Goal: Task Accomplishment & Management: Manage account settings

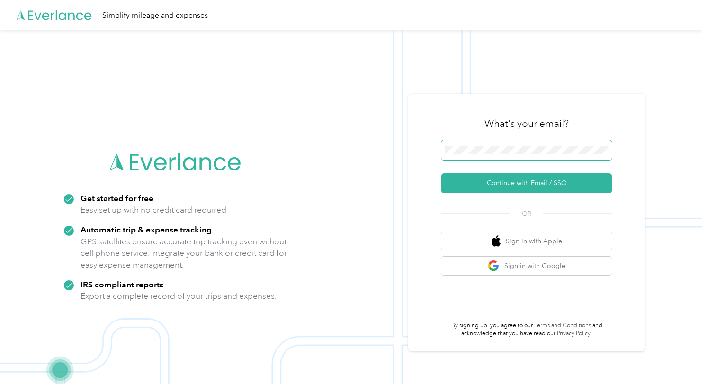
click at [475, 154] on span at bounding box center [526, 150] width 171 height 20
click at [525, 182] on button "Continue with Email / SSO" at bounding box center [526, 183] width 171 height 20
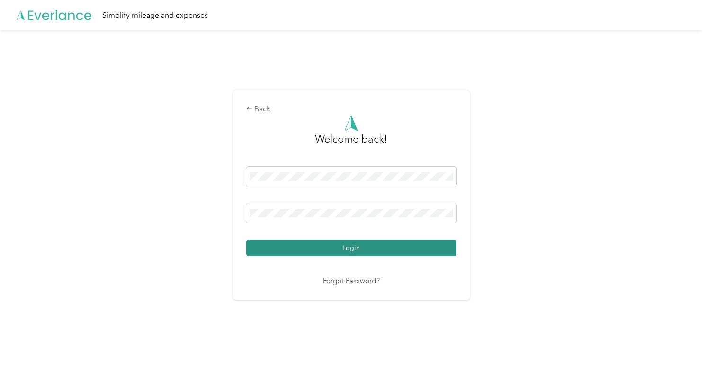
click at [342, 247] on button "Login" at bounding box center [351, 248] width 210 height 17
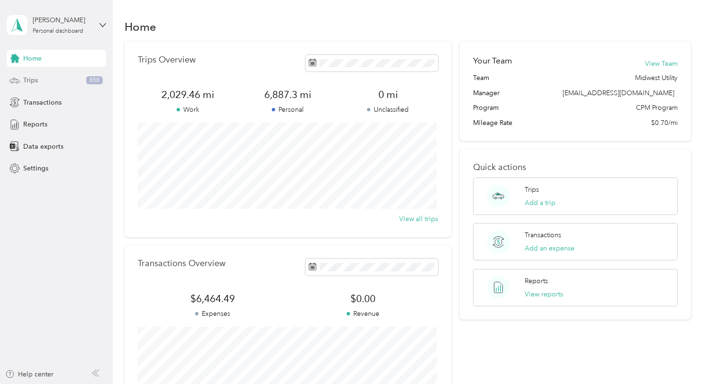
click at [27, 77] on span "Trips" at bounding box center [30, 80] width 15 height 10
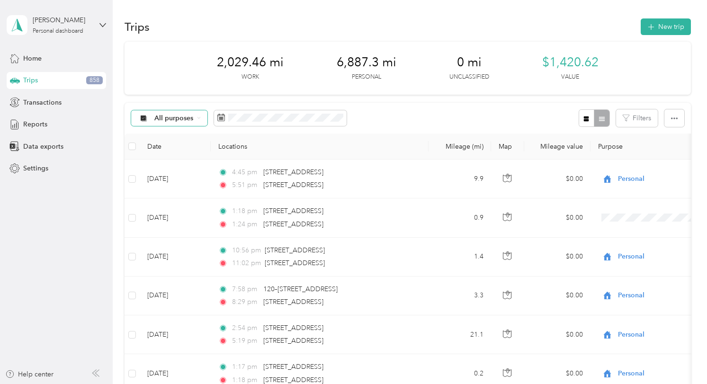
click at [197, 117] on icon at bounding box center [199, 118] width 4 height 4
click at [187, 164] on span "Midwest Utility" at bounding box center [178, 168] width 47 height 10
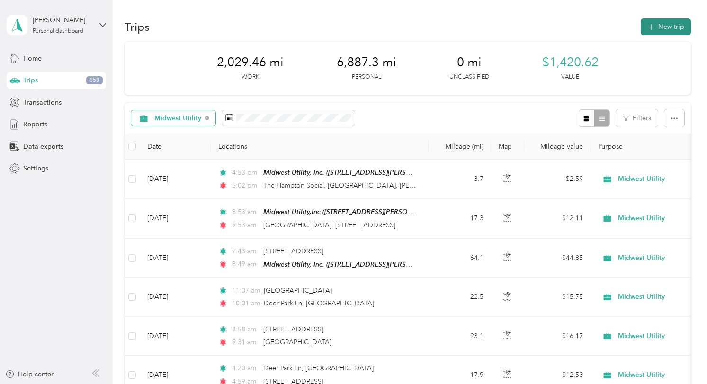
click at [672, 24] on button "New trip" at bounding box center [666, 26] width 50 height 17
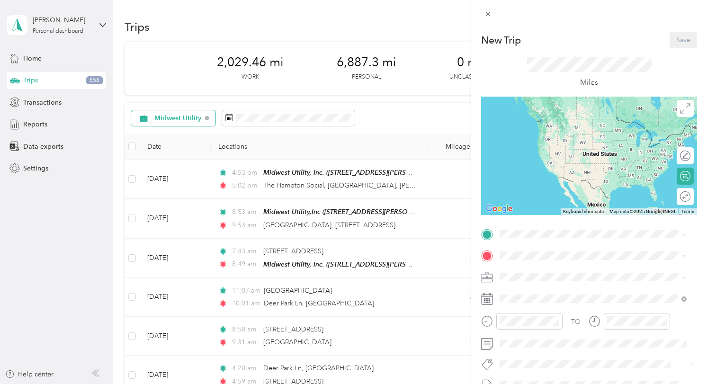
click at [301, 256] on div "New Trip Save This trip cannot be edited because it is either under review, app…" at bounding box center [353, 192] width 707 height 384
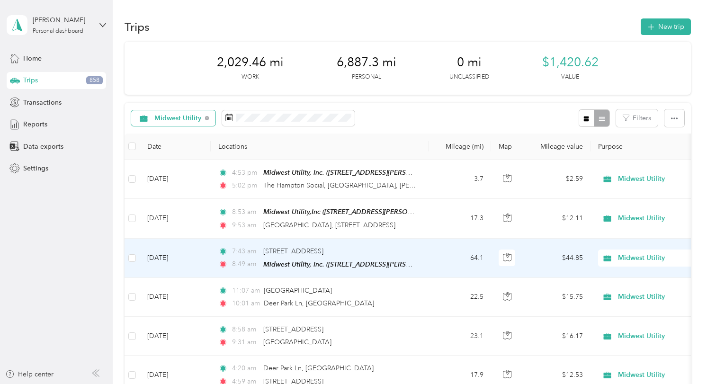
click at [301, 256] on div "7:43 am [STREET_ADDRESS] 8:49 am Midwest Utility, Inc. ([STREET_ADDRESS][PERSON…" at bounding box center [317, 258] width 199 height 24
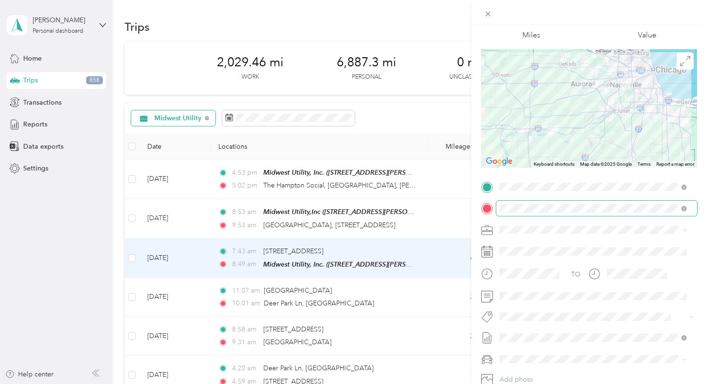
scroll to position [95, 0]
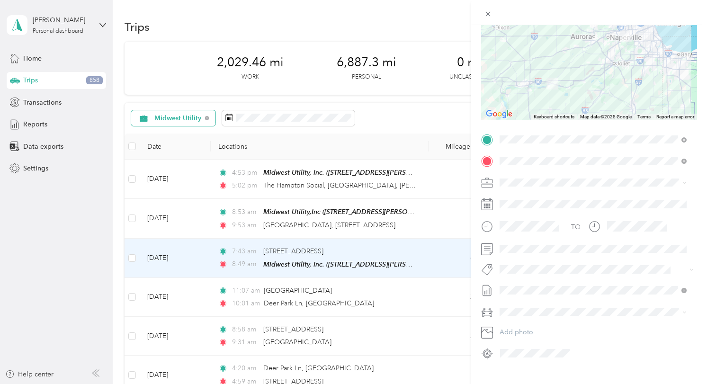
click at [390, 296] on div "Trip details Save This trip cannot be edited because it is either under review,…" at bounding box center [353, 192] width 707 height 384
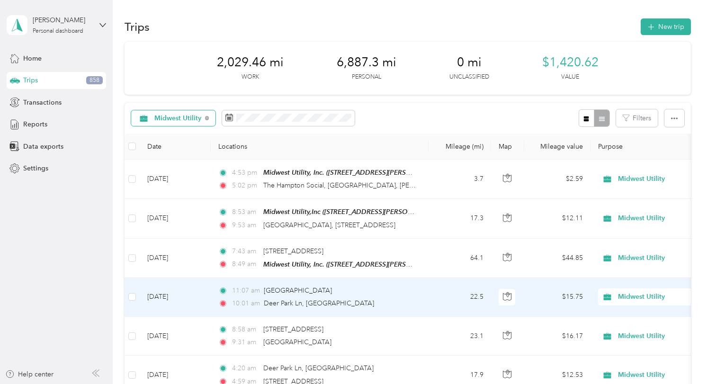
click at [368, 298] on div "10:01 am [GEOGRAPHIC_DATA], [GEOGRAPHIC_DATA]" at bounding box center [317, 303] width 199 height 10
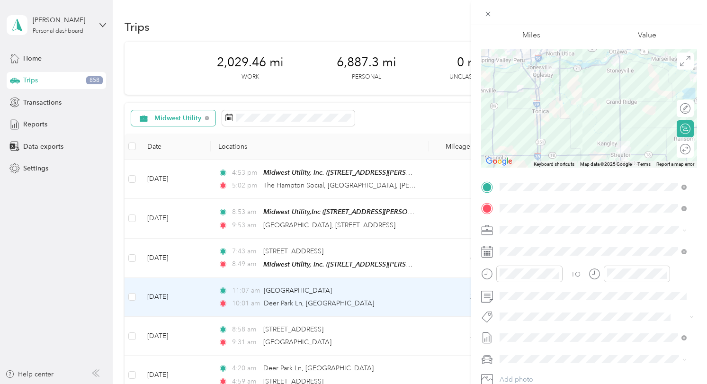
scroll to position [95, 0]
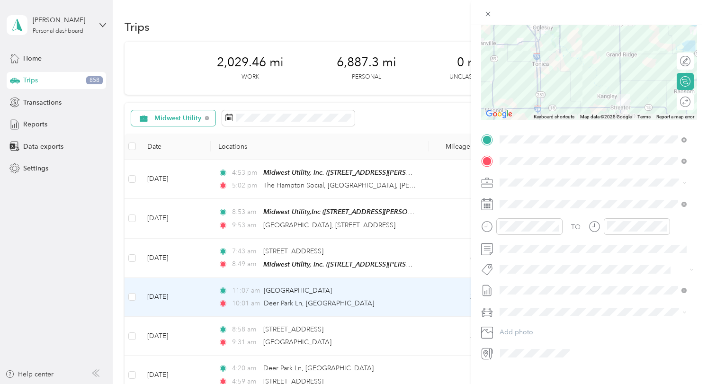
click at [405, 333] on div "Trip details Save This trip cannot be edited because it is either under review,…" at bounding box center [353, 192] width 707 height 384
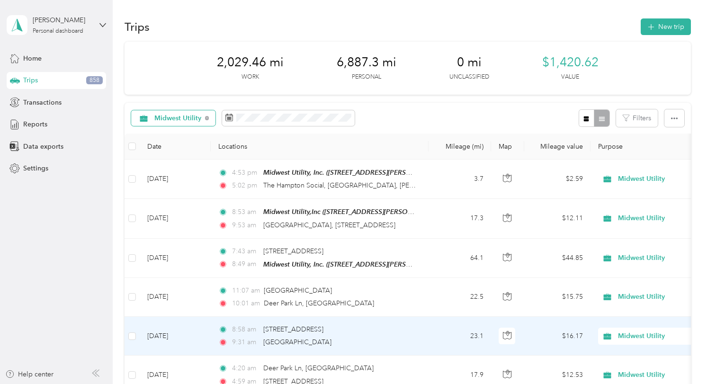
click at [405, 333] on div "8:58 am [STREET_ADDRESS]" at bounding box center [317, 329] width 199 height 10
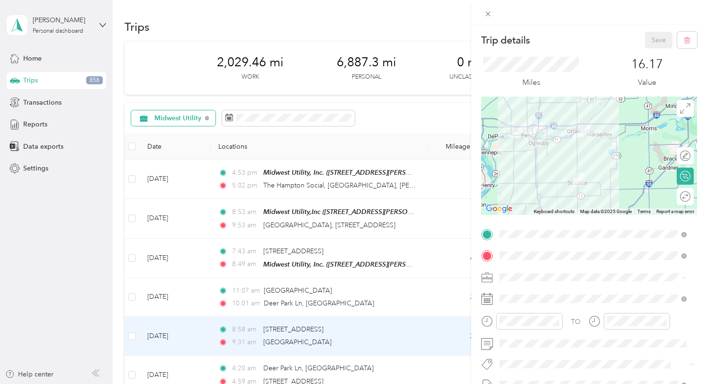
click at [323, 221] on div "Trip details Save This trip cannot be edited because it is either under review,…" at bounding box center [353, 192] width 707 height 384
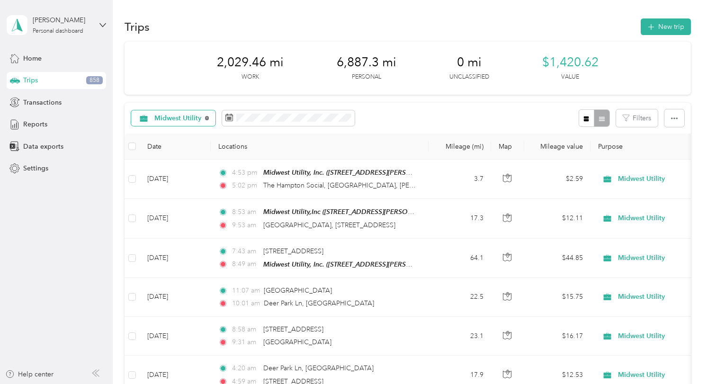
click at [207, 117] on icon at bounding box center [207, 118] width 4 height 4
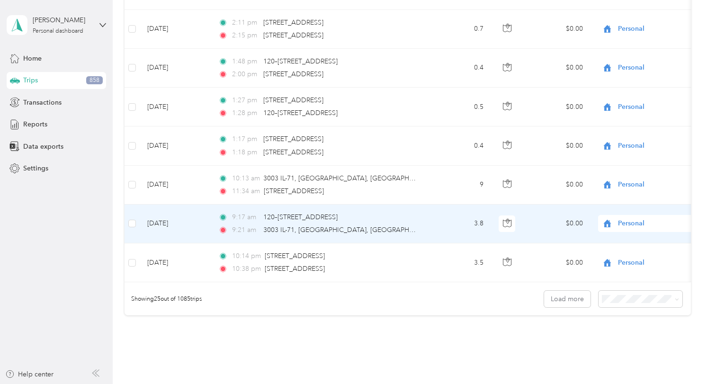
scroll to position [873, 0]
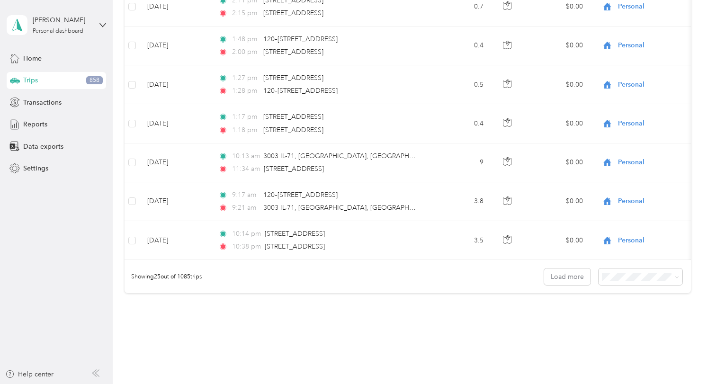
click at [541, 285] on div "Showing 25 out of 1085 trips Load more" at bounding box center [408, 276] width 567 height 33
click at [547, 285] on button "Load more" at bounding box center [567, 277] width 46 height 17
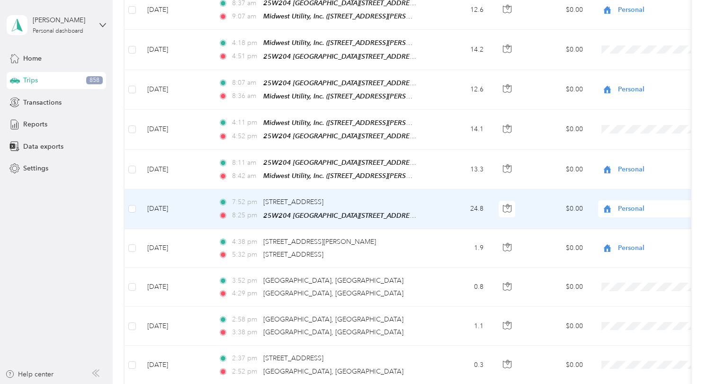
scroll to position [1895, 0]
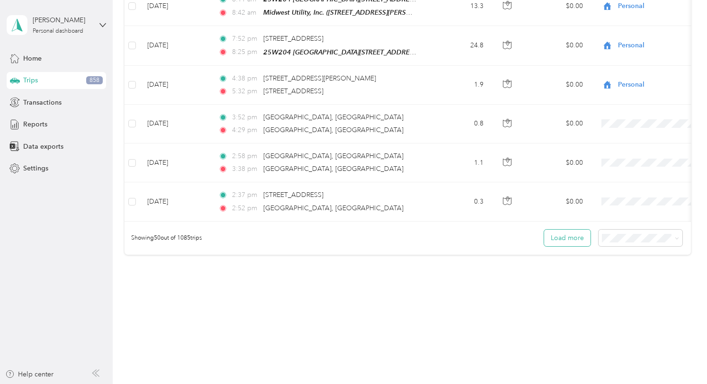
click at [554, 242] on button "Load more" at bounding box center [567, 238] width 46 height 17
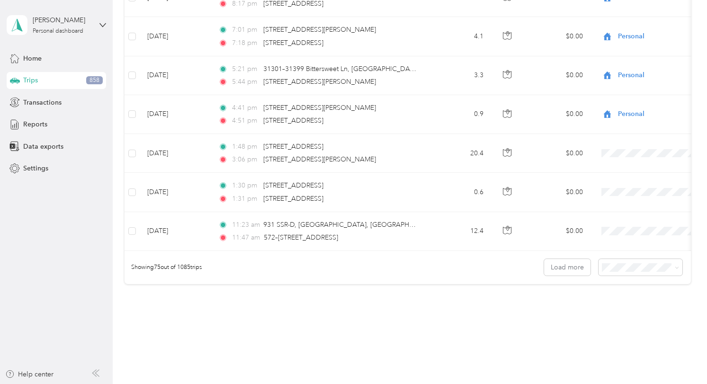
scroll to position [2842, 0]
click at [614, 313] on span "100 per load" at bounding box center [622, 311] width 39 height 8
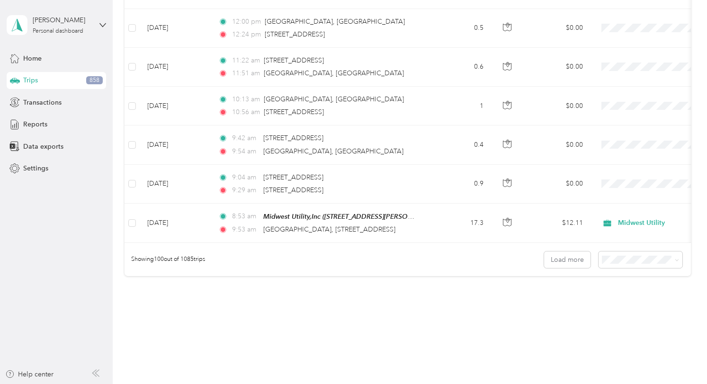
scroll to position [3843, 0]
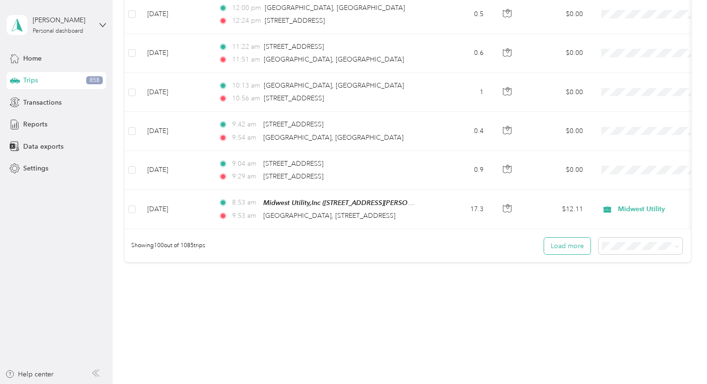
click at [558, 239] on button "Load more" at bounding box center [567, 246] width 46 height 17
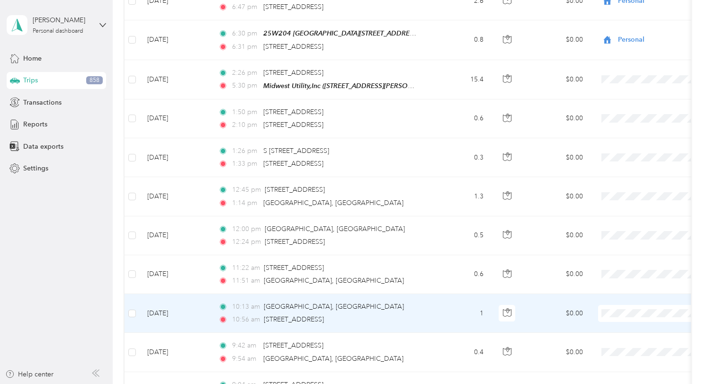
scroll to position [3606, 0]
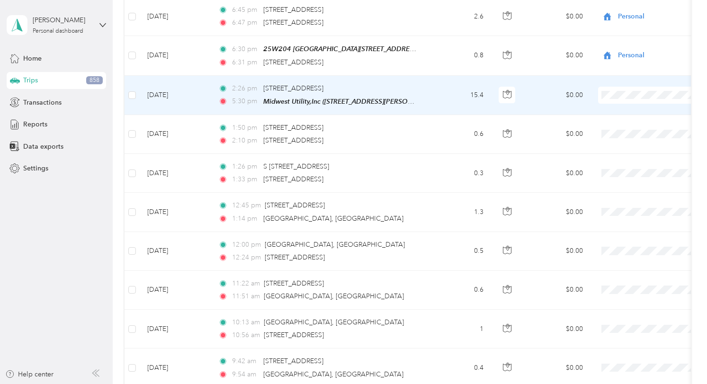
click at [461, 77] on td "15.4" at bounding box center [460, 95] width 63 height 39
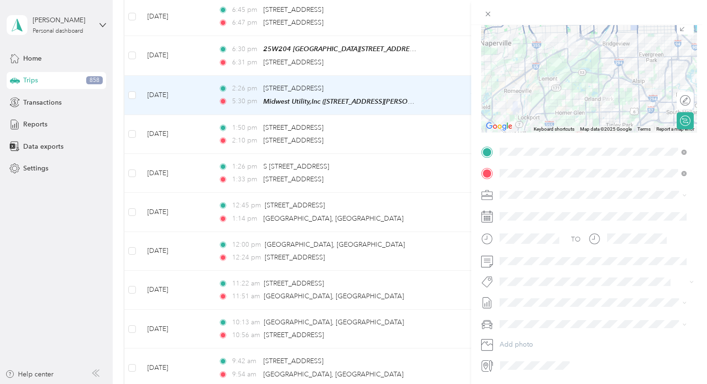
scroll to position [66, 0]
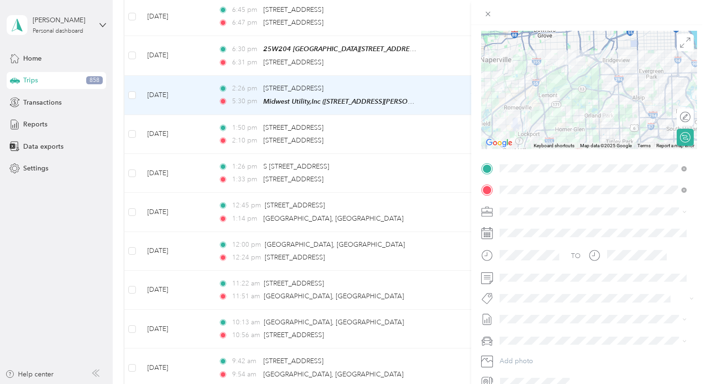
click at [537, 227] on span "Midwest Utility" at bounding box center [524, 228] width 43 height 8
click at [419, 134] on div "Trip details Save This trip cannot be edited because it is either under review,…" at bounding box center [353, 192] width 707 height 384
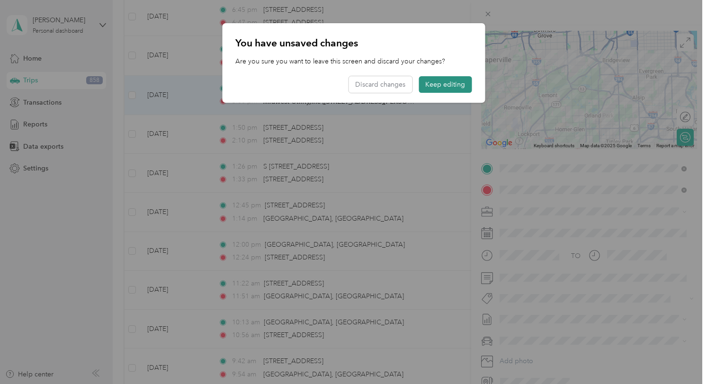
click at [444, 89] on button "Keep editing" at bounding box center [445, 84] width 53 height 17
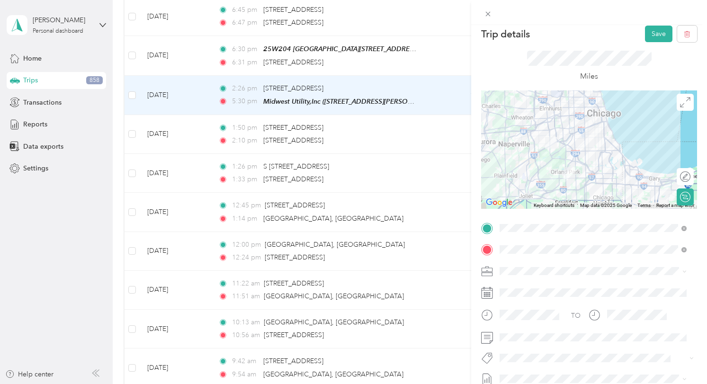
scroll to position [0, 0]
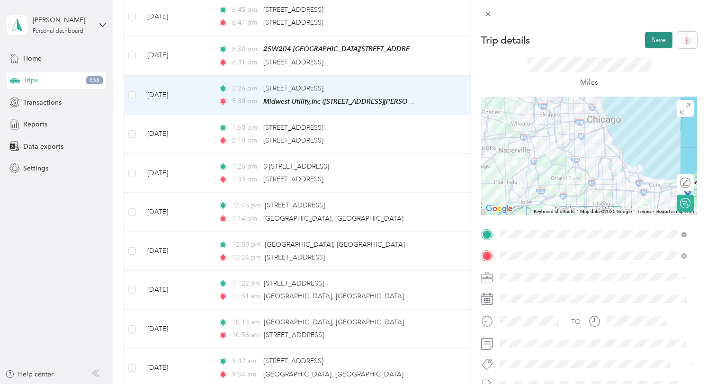
click at [649, 37] on button "Save" at bounding box center [658, 40] width 27 height 17
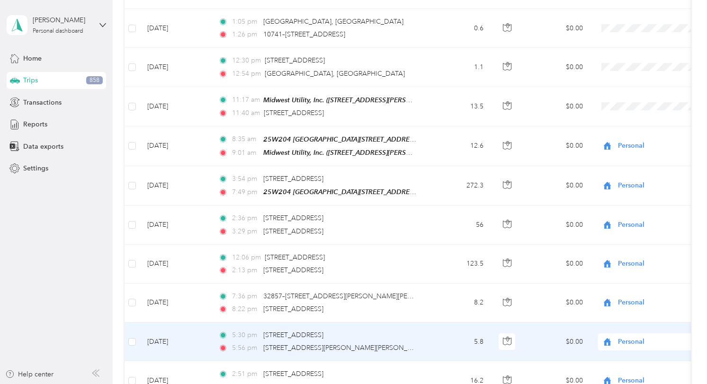
scroll to position [2138, 0]
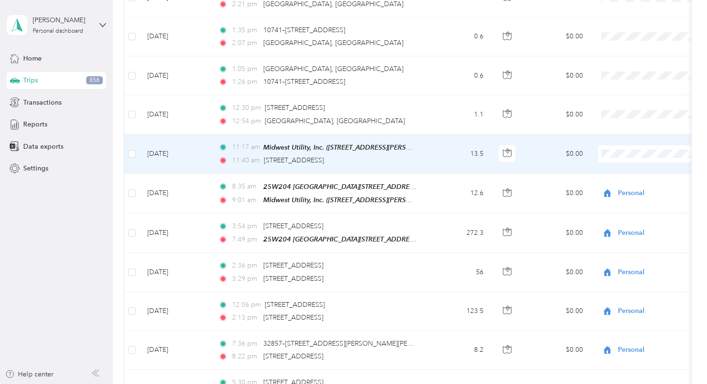
click at [424, 149] on td "11:17 am Midwest Utility, Inc. ([STREET_ADDRESS][PERSON_NAME] 11:40 am [STREET_…" at bounding box center [320, 154] width 218 height 39
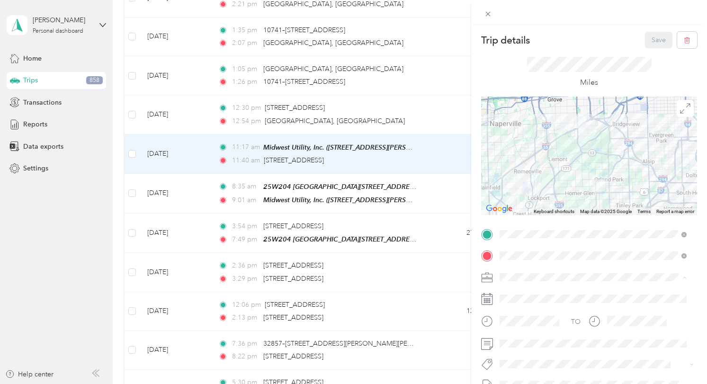
click at [540, 290] on span "Midwest Utility" at bounding box center [524, 294] width 43 height 8
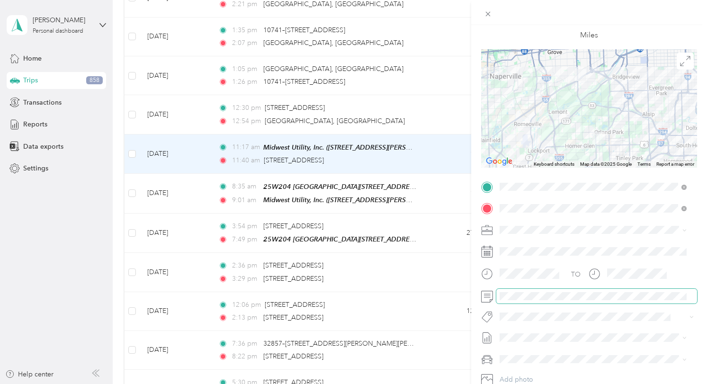
click at [529, 301] on span at bounding box center [596, 296] width 201 height 15
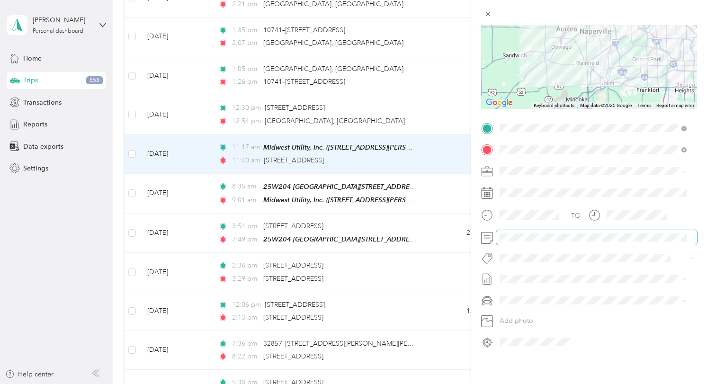
scroll to position [0, 0]
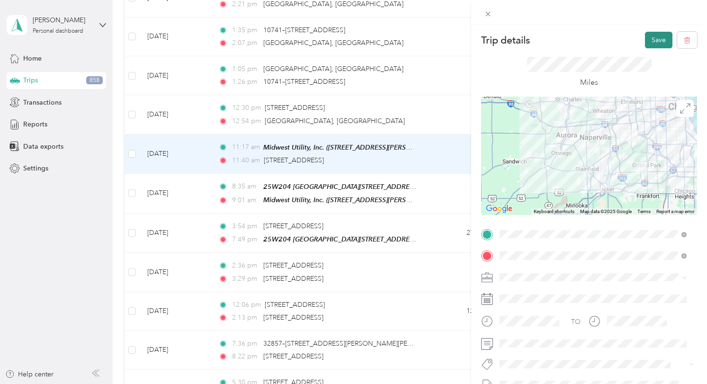
click at [659, 43] on button "Save" at bounding box center [658, 40] width 27 height 17
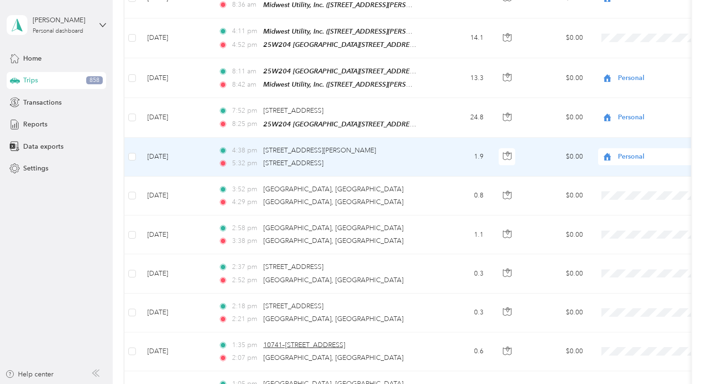
scroll to position [1806, 0]
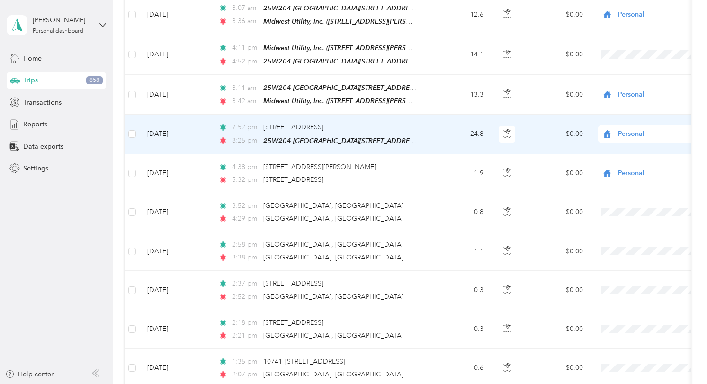
click at [430, 123] on td "24.8" at bounding box center [460, 134] width 63 height 39
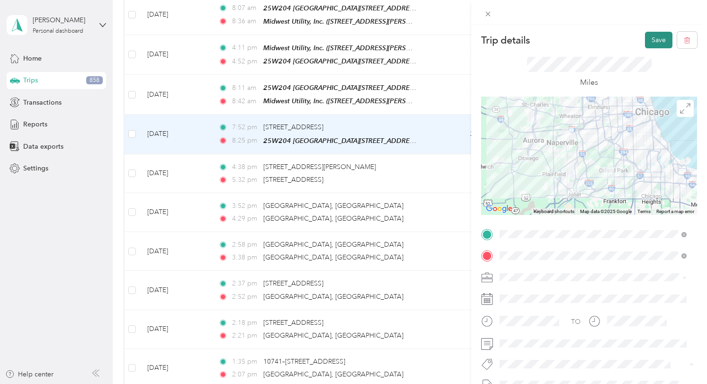
click at [657, 36] on button "Save" at bounding box center [658, 40] width 27 height 17
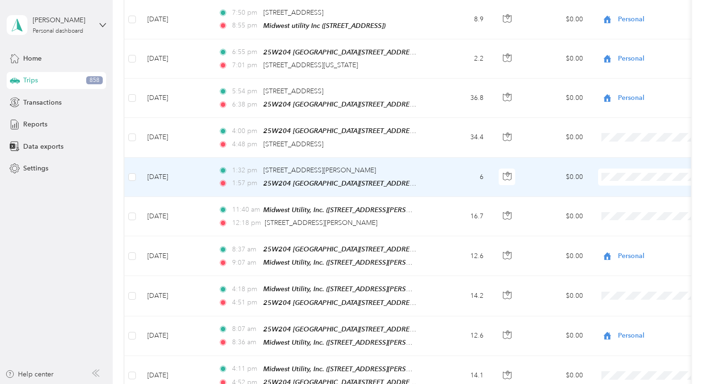
scroll to position [1468, 0]
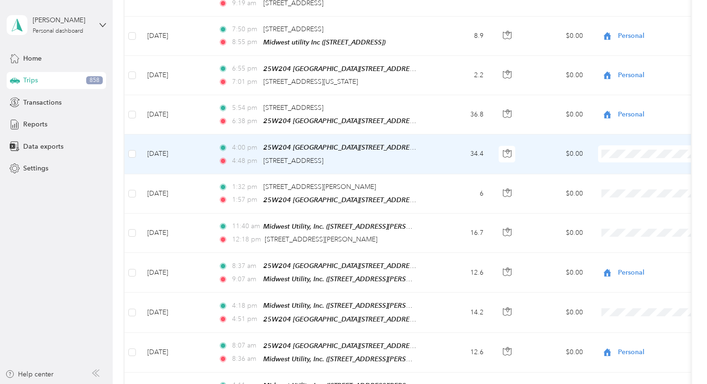
click at [624, 165] on span "Midwest Utility" at bounding box center [657, 170] width 88 height 10
click at [399, 159] on div "4:48 pm [STREET_ADDRESS]" at bounding box center [317, 161] width 199 height 10
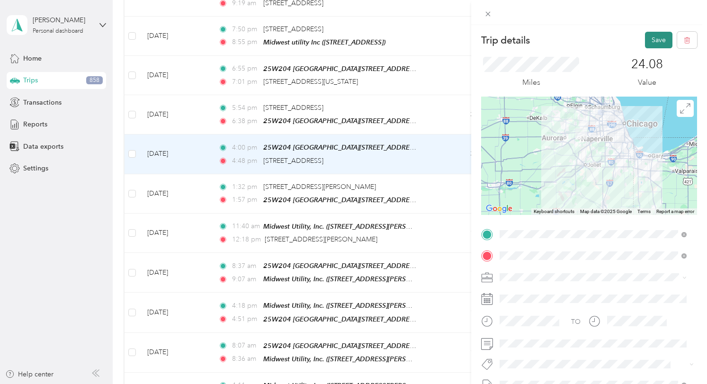
click at [657, 39] on button "Save" at bounding box center [658, 40] width 27 height 17
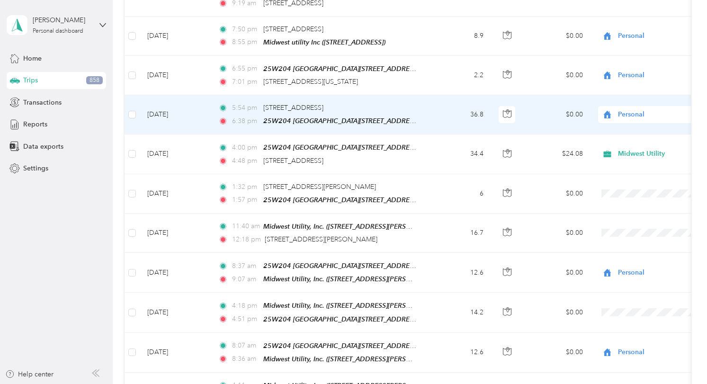
click at [429, 109] on td "36.8" at bounding box center [460, 114] width 63 height 39
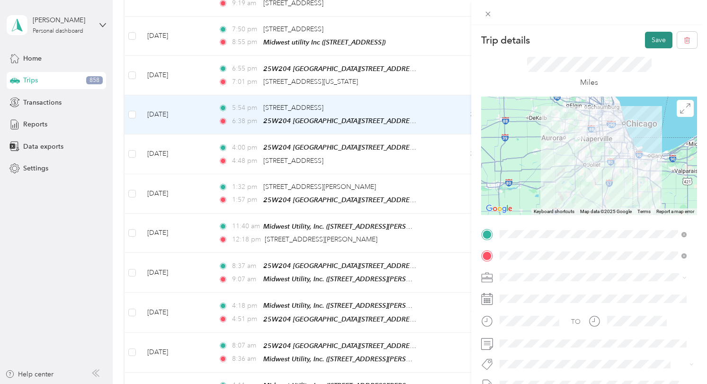
click at [653, 42] on button "Save" at bounding box center [658, 40] width 27 height 17
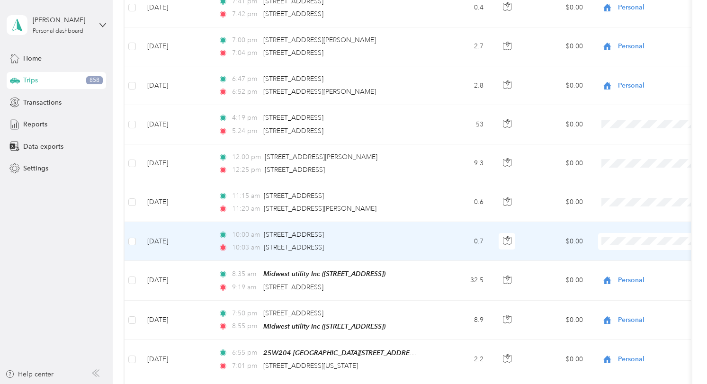
scroll to position [1232, 0]
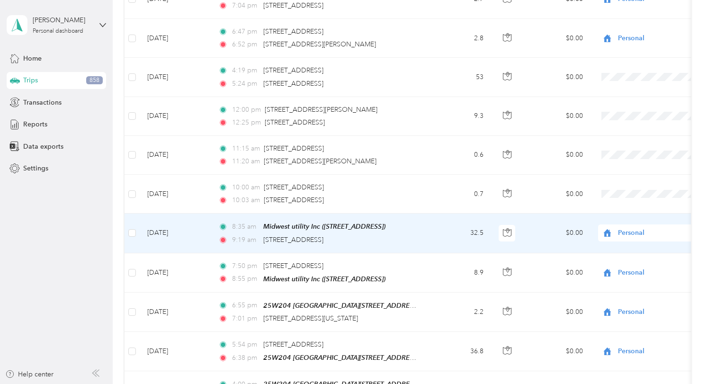
click at [416, 238] on div "9:19 am [STREET_ADDRESS]" at bounding box center [317, 240] width 199 height 10
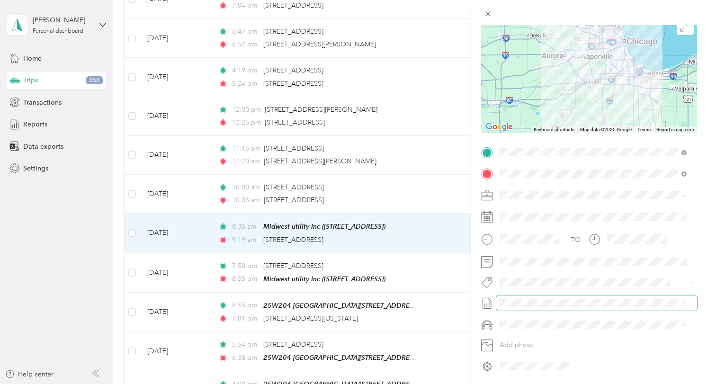
scroll to position [95, 0]
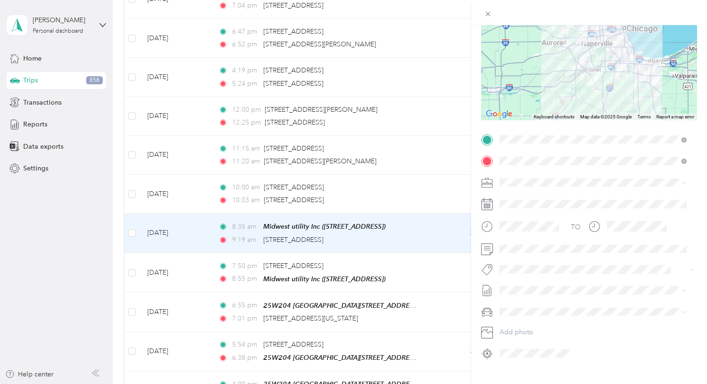
click at [512, 178] on span at bounding box center [596, 182] width 201 height 15
click at [530, 200] on span "Midwest Utility" at bounding box center [524, 199] width 43 height 8
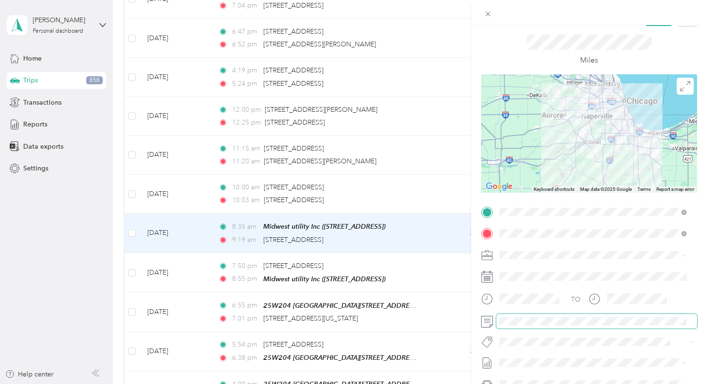
scroll to position [0, 0]
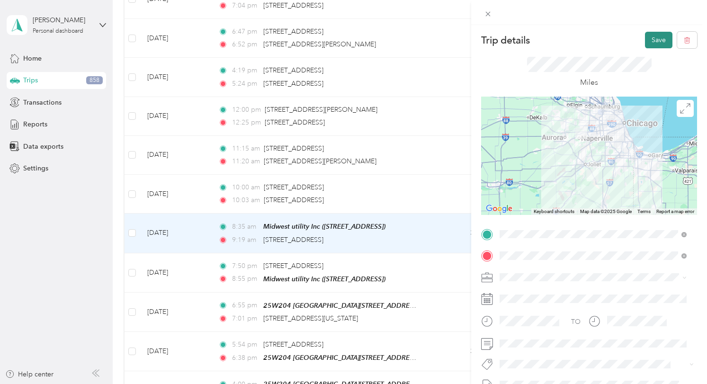
click at [659, 38] on button "Save" at bounding box center [658, 40] width 27 height 17
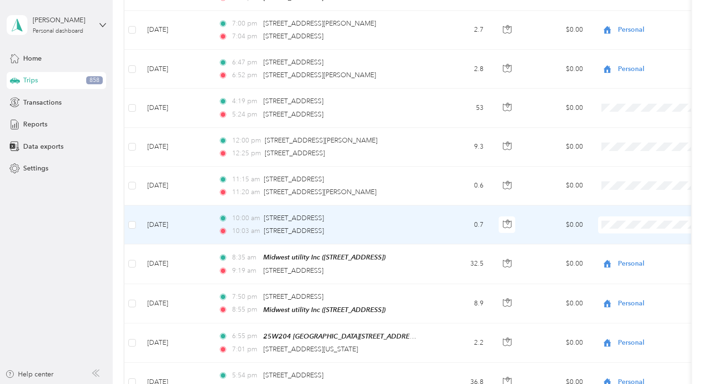
scroll to position [1184, 0]
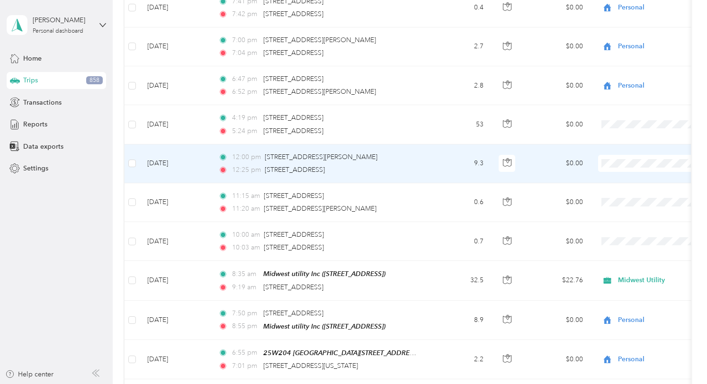
click at [408, 169] on div "12:25 pm [STREET_ADDRESS]" at bounding box center [317, 170] width 199 height 10
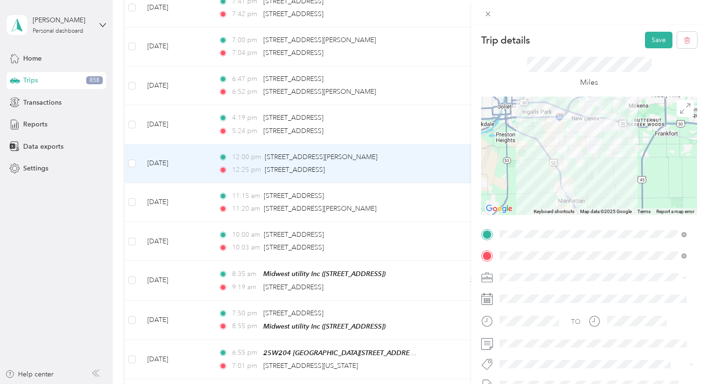
click at [686, 277] on icon at bounding box center [684, 278] width 3 height 2
click at [527, 297] on div "Midwest Utility" at bounding box center [593, 294] width 180 height 10
click at [645, 44] on button "Save" at bounding box center [658, 40] width 27 height 17
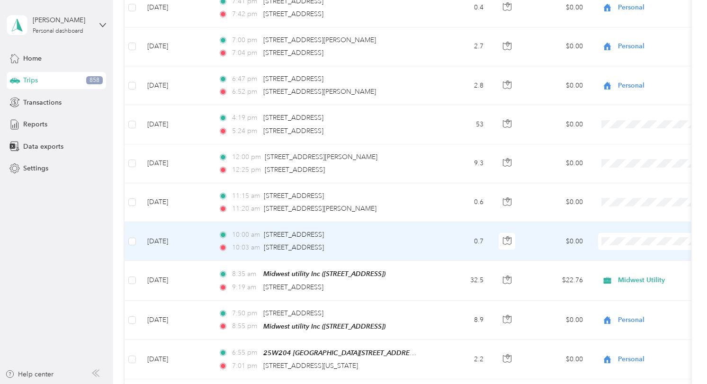
scroll to position [1137, 0]
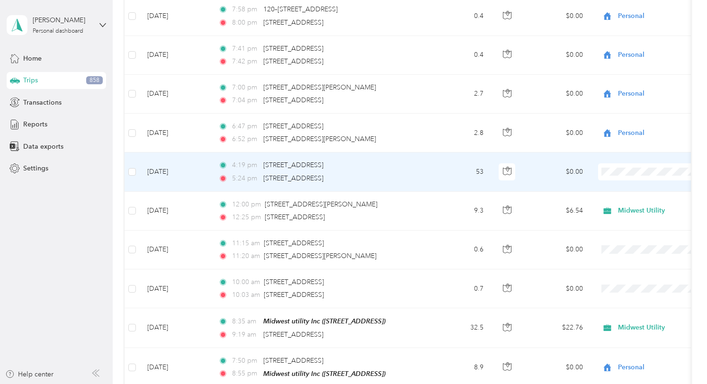
click at [406, 170] on div "4:19 pm [STREET_ADDRESS]" at bounding box center [317, 165] width 199 height 10
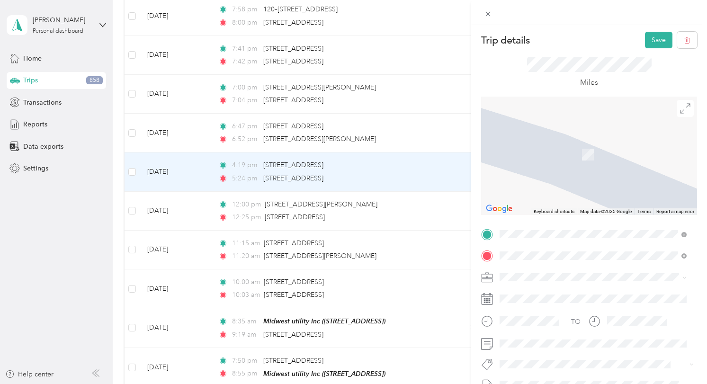
drag, startPoint x: 618, startPoint y: 231, endPoint x: 609, endPoint y: 226, distance: 10.4
click at [609, 226] on div "Midwest Utility,Inc [STREET_ADDRESS][PERSON_NAME][PERSON_NAME]" at bounding box center [601, 219] width 166 height 40
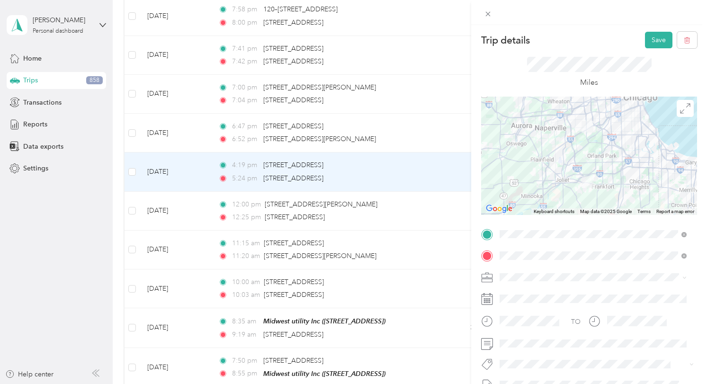
click at [554, 293] on div "Midwest Utility" at bounding box center [593, 292] width 180 height 10
click at [655, 38] on button "Save" at bounding box center [658, 40] width 27 height 17
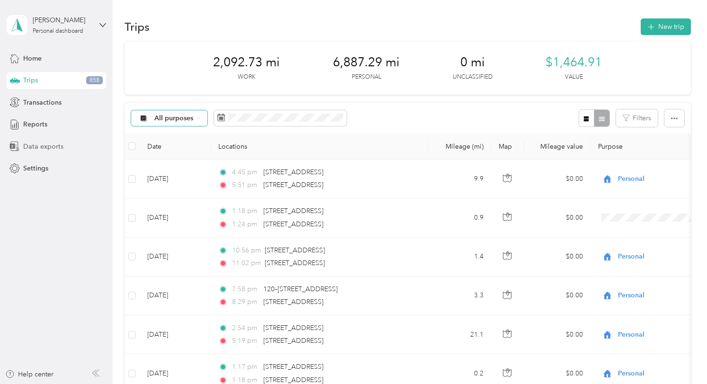
click at [45, 145] on span "Data exports" at bounding box center [43, 147] width 40 height 10
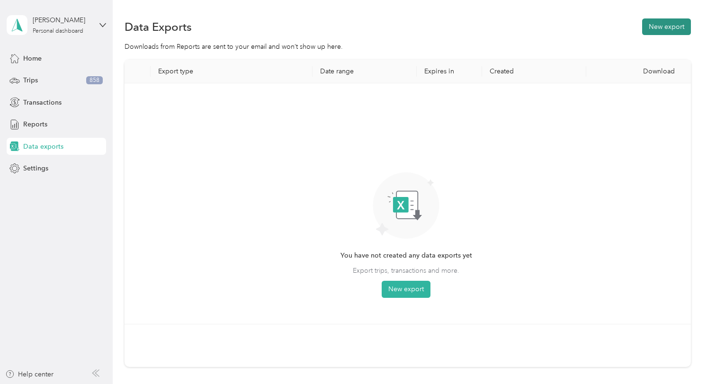
click at [655, 24] on button "New export" at bounding box center [666, 26] width 49 height 17
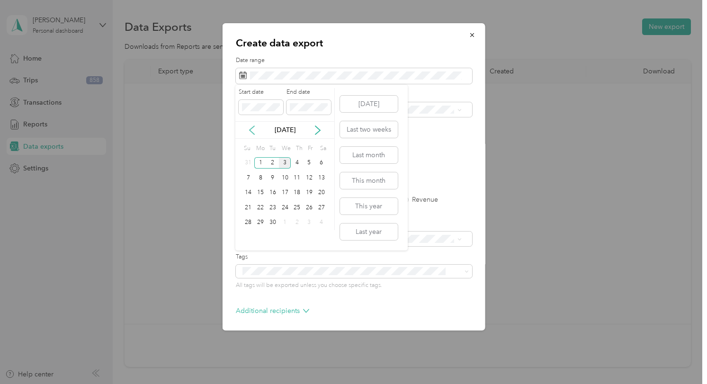
click at [248, 132] on icon at bounding box center [251, 130] width 9 height 9
click at [307, 163] on div "1" at bounding box center [309, 163] width 12 height 12
click at [247, 237] on div "31" at bounding box center [249, 238] width 12 height 12
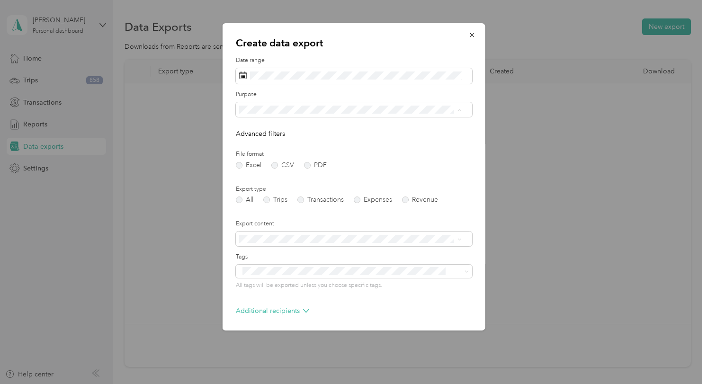
click at [285, 140] on span "Midwest Utility" at bounding box center [263, 143] width 43 height 8
click at [306, 168] on label "PDF" at bounding box center [315, 165] width 23 height 7
click at [357, 201] on label "Expenses" at bounding box center [372, 200] width 38 height 7
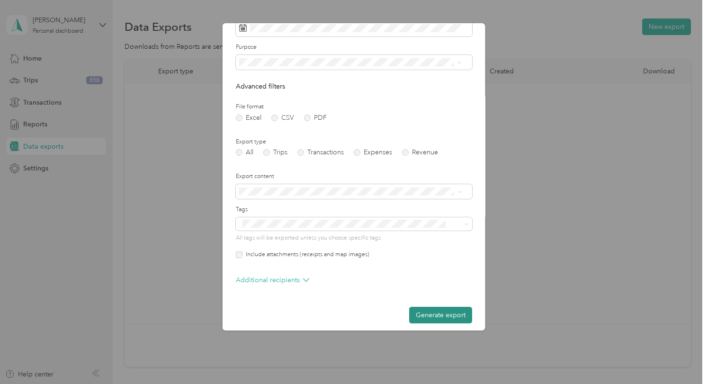
click at [437, 315] on button "Generate export" at bounding box center [440, 315] width 63 height 17
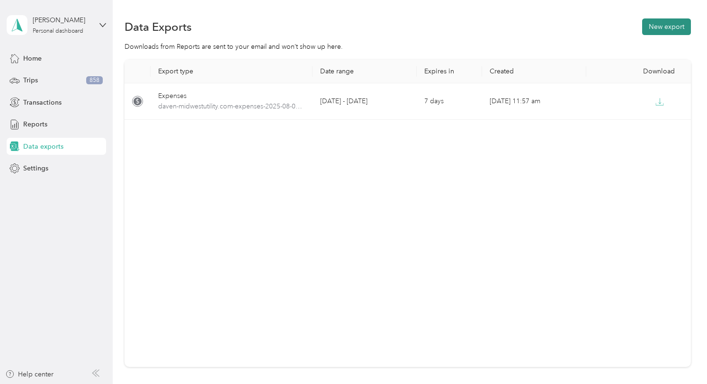
click at [657, 25] on button "New export" at bounding box center [666, 26] width 49 height 17
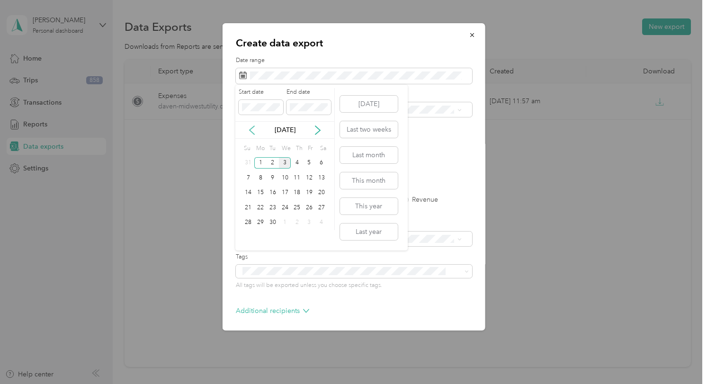
click at [252, 131] on icon at bounding box center [251, 130] width 9 height 9
click at [309, 161] on div "1" at bounding box center [309, 163] width 12 height 12
click at [249, 236] on div "31" at bounding box center [249, 238] width 12 height 12
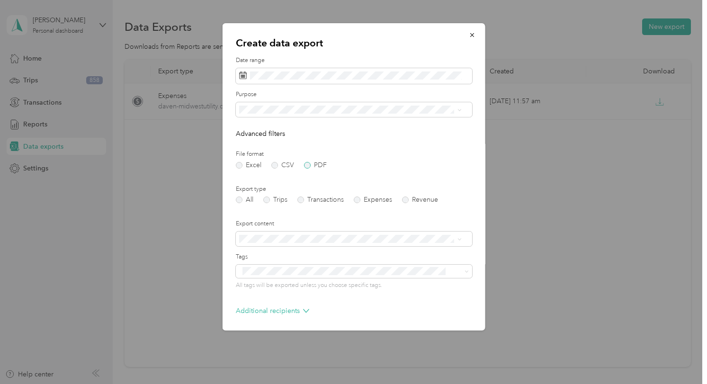
click at [306, 163] on label "PDF" at bounding box center [315, 165] width 23 height 7
click at [265, 198] on label "Trips" at bounding box center [275, 200] width 24 height 7
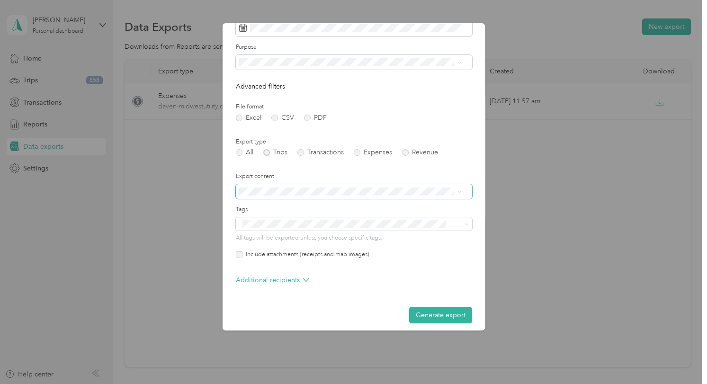
scroll to position [0, 0]
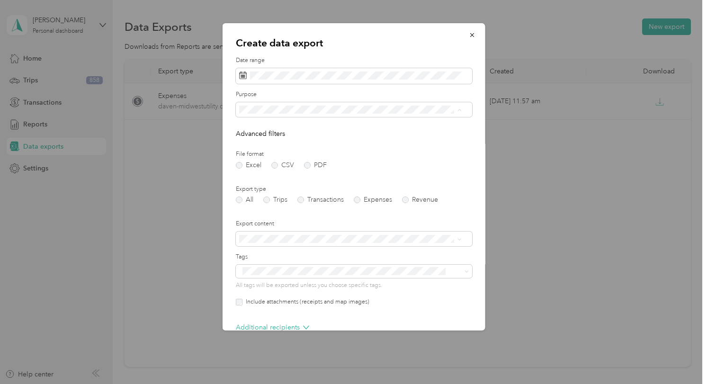
click at [285, 140] on span "Midwest Utility" at bounding box center [263, 143] width 43 height 8
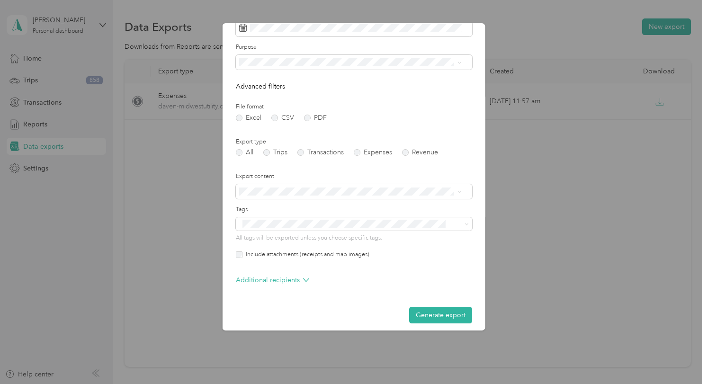
scroll to position [54, 0]
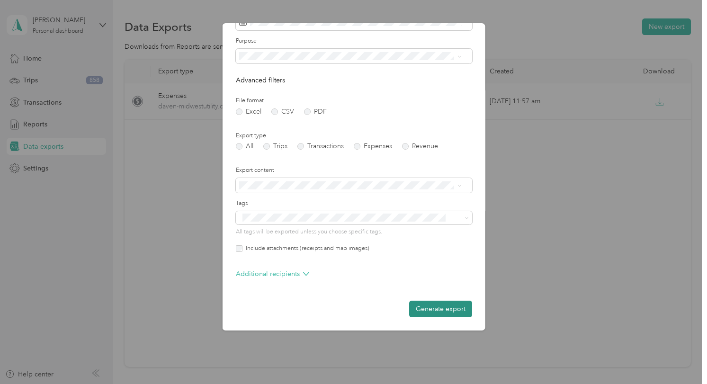
click at [414, 307] on button "Generate export" at bounding box center [440, 309] width 63 height 17
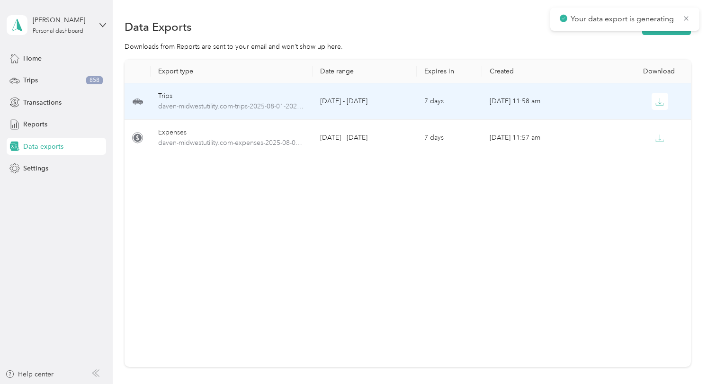
click at [243, 99] on div "Trips" at bounding box center [231, 96] width 147 height 10
click at [291, 101] on span "daven-midwestutility.com-trips-2025-08-01-2025-08-31.pdf" at bounding box center [231, 106] width 147 height 10
click at [656, 103] on icon "button" at bounding box center [660, 102] width 9 height 9
